Goal: Task Accomplishment & Management: Complete application form

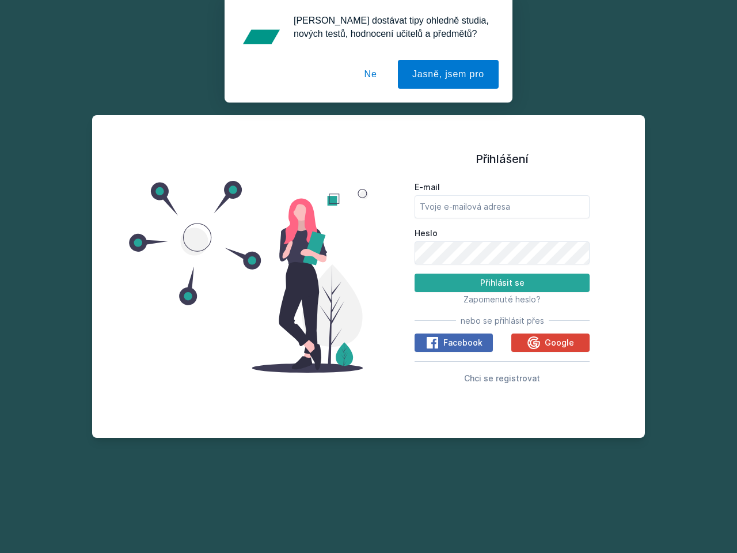
click at [502, 299] on span "Zapomenuté heslo?" at bounding box center [501, 299] width 77 height 10
click at [454, 343] on span "Facebook" at bounding box center [462, 343] width 39 height 12
click at [433, 343] on icon at bounding box center [432, 343] width 14 height 14
click at [550, 343] on span "Google" at bounding box center [559, 343] width 29 height 12
click at [535, 343] on icon at bounding box center [533, 342] width 13 height 13
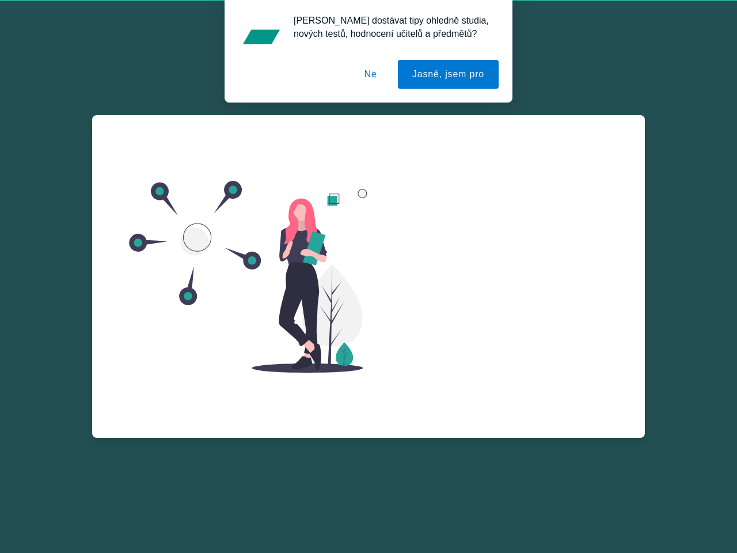
click at [502, 387] on span "Chci se registrovat" at bounding box center [502, 392] width 76 height 10
click at [450, 74] on button "Jasně, jsem pro" at bounding box center [448, 74] width 101 height 29
